Goal: Transaction & Acquisition: Purchase product/service

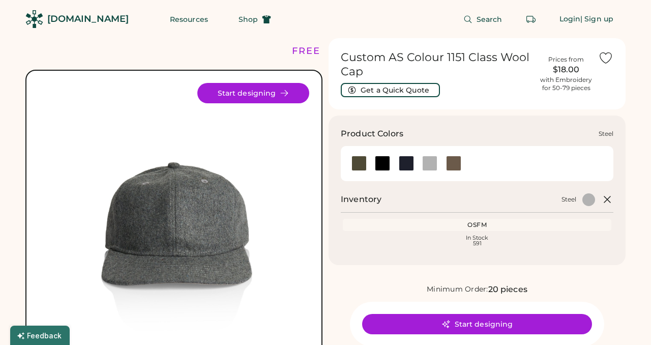
click at [433, 162] on div at bounding box center [429, 163] width 15 height 15
click at [435, 162] on div at bounding box center [429, 163] width 15 height 15
click at [404, 160] on div at bounding box center [405, 163] width 15 height 15
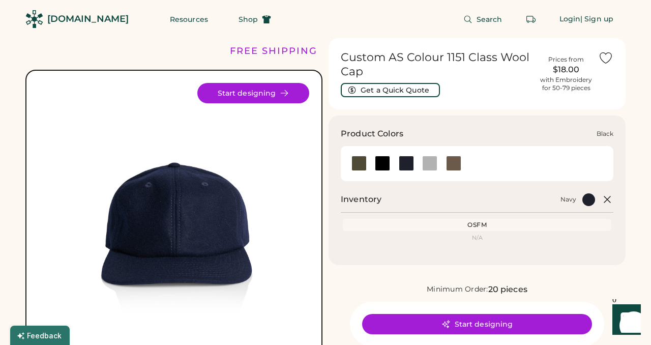
click at [385, 161] on div at bounding box center [382, 163] width 15 height 15
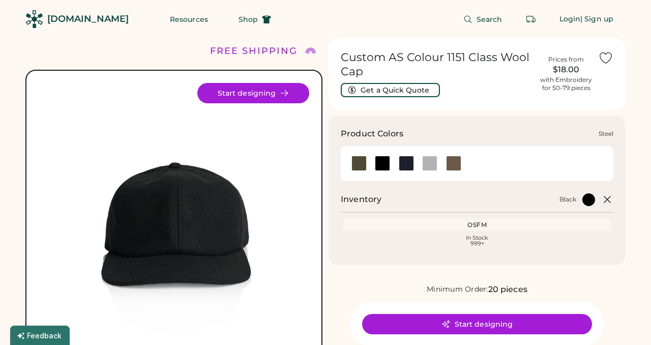
click at [432, 164] on div at bounding box center [429, 163] width 15 height 15
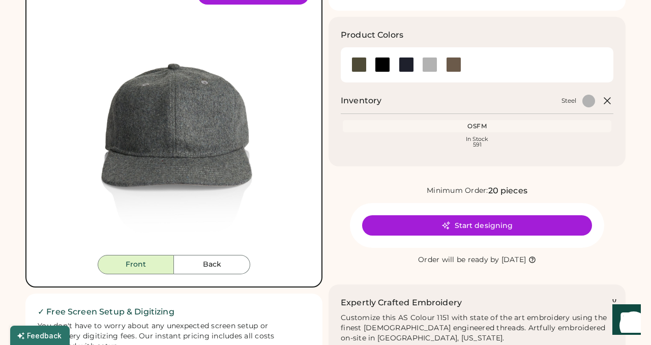
scroll to position [84, 0]
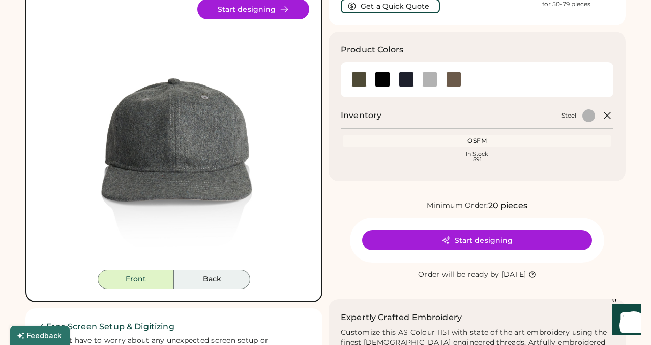
click at [223, 275] on button "Back" at bounding box center [212, 278] width 76 height 19
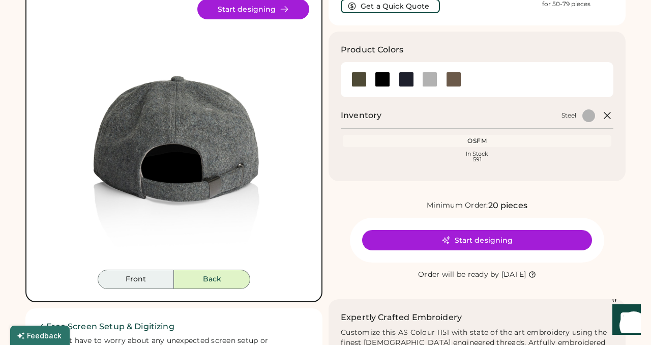
click at [160, 280] on button "Front" at bounding box center [136, 278] width 76 height 19
